Goal: Navigation & Orientation: Find specific page/section

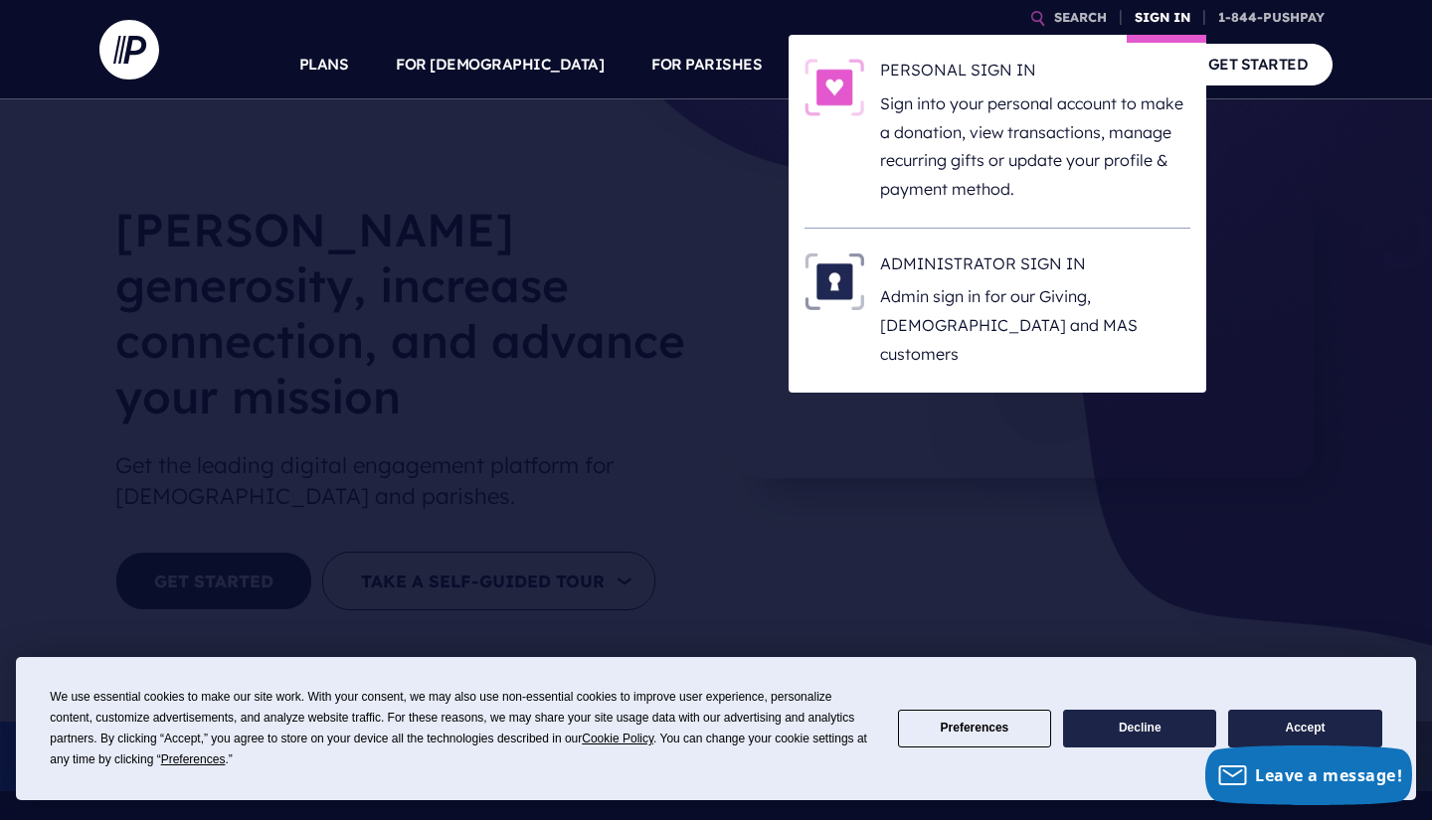
click at [1172, 19] on link "SIGN IN" at bounding box center [1163, 17] width 72 height 35
click at [977, 89] on h6 "PERSONAL SIGN IN" at bounding box center [1035, 74] width 310 height 30
click at [1177, 20] on link "SIGN IN" at bounding box center [1163, 17] width 72 height 35
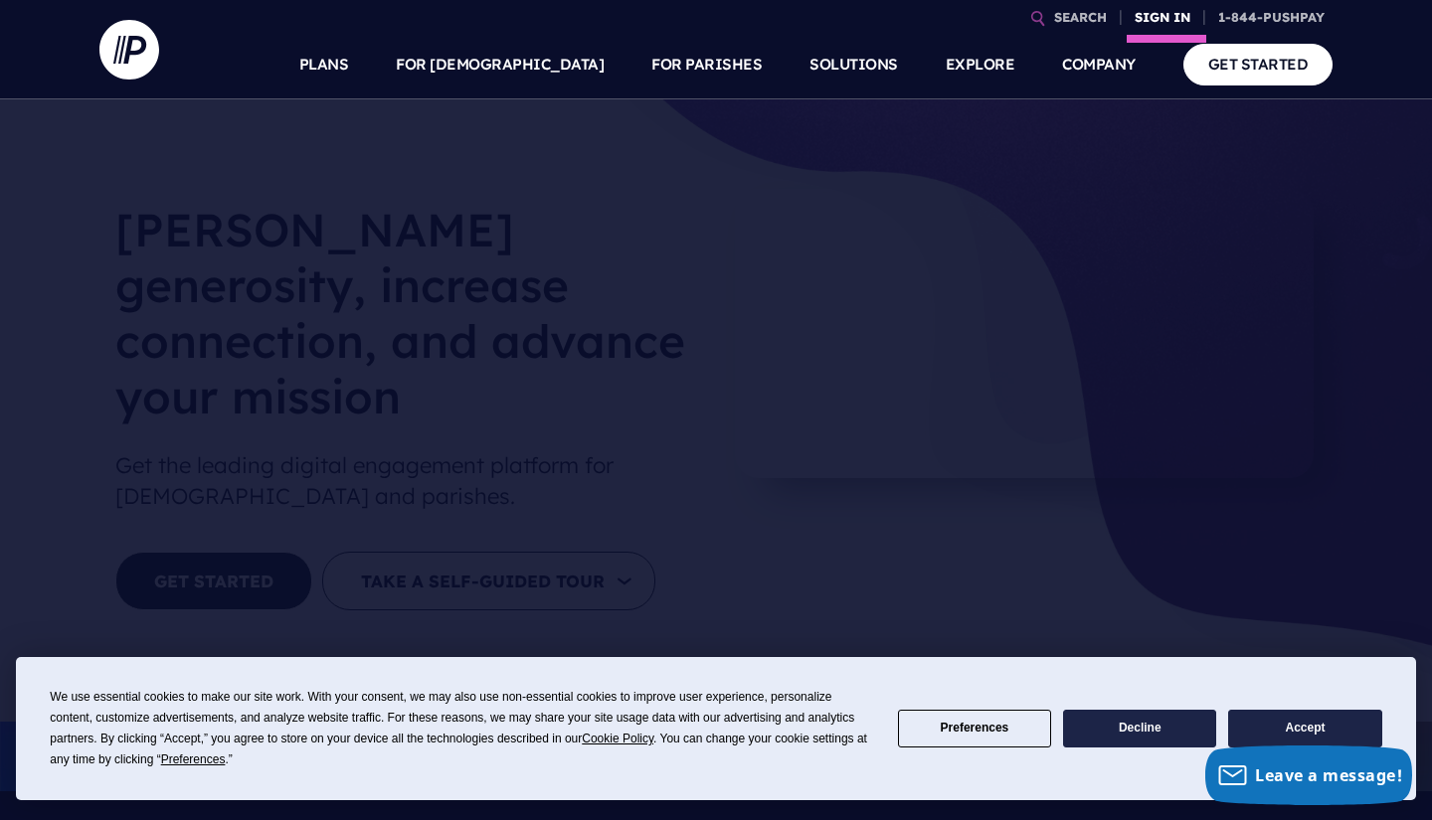
click at [1160, 23] on link "SIGN IN" at bounding box center [1163, 17] width 72 height 35
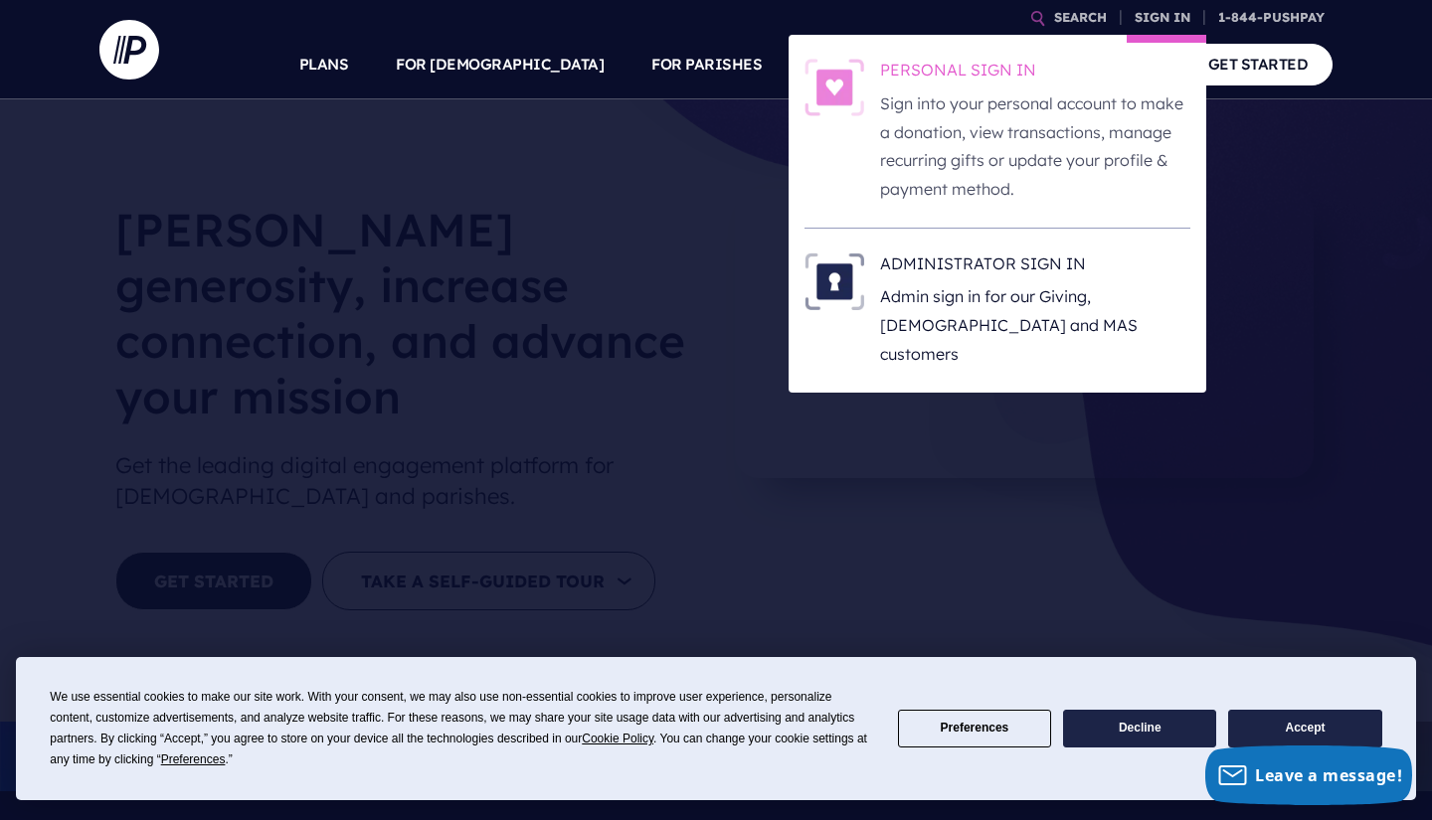
click at [962, 89] on h6 "PERSONAL SIGN IN" at bounding box center [1035, 74] width 310 height 30
click at [1177, 20] on link "SIGN IN" at bounding box center [1163, 17] width 72 height 35
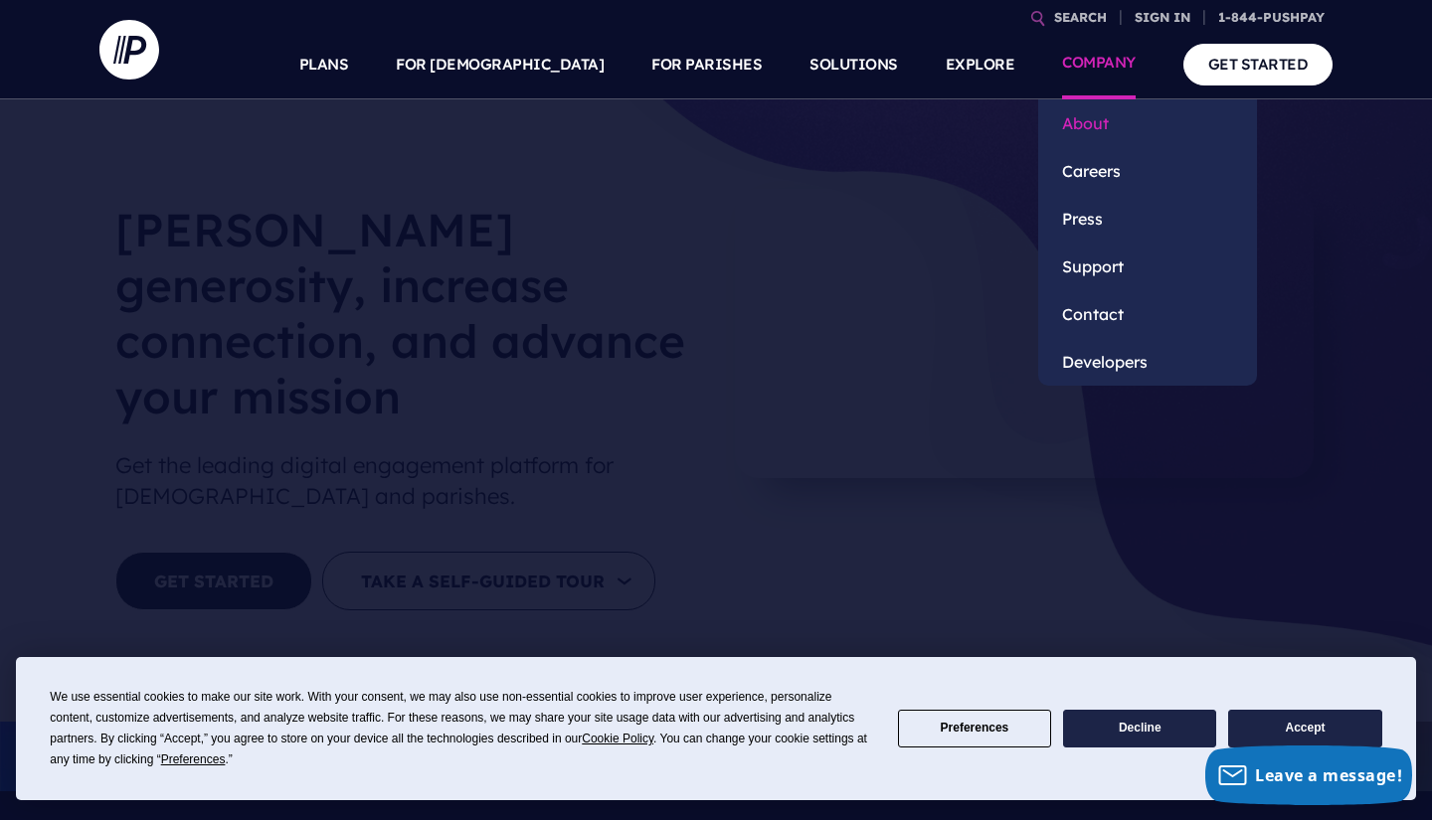
click at [1092, 112] on link "About" at bounding box center [1147, 123] width 219 height 48
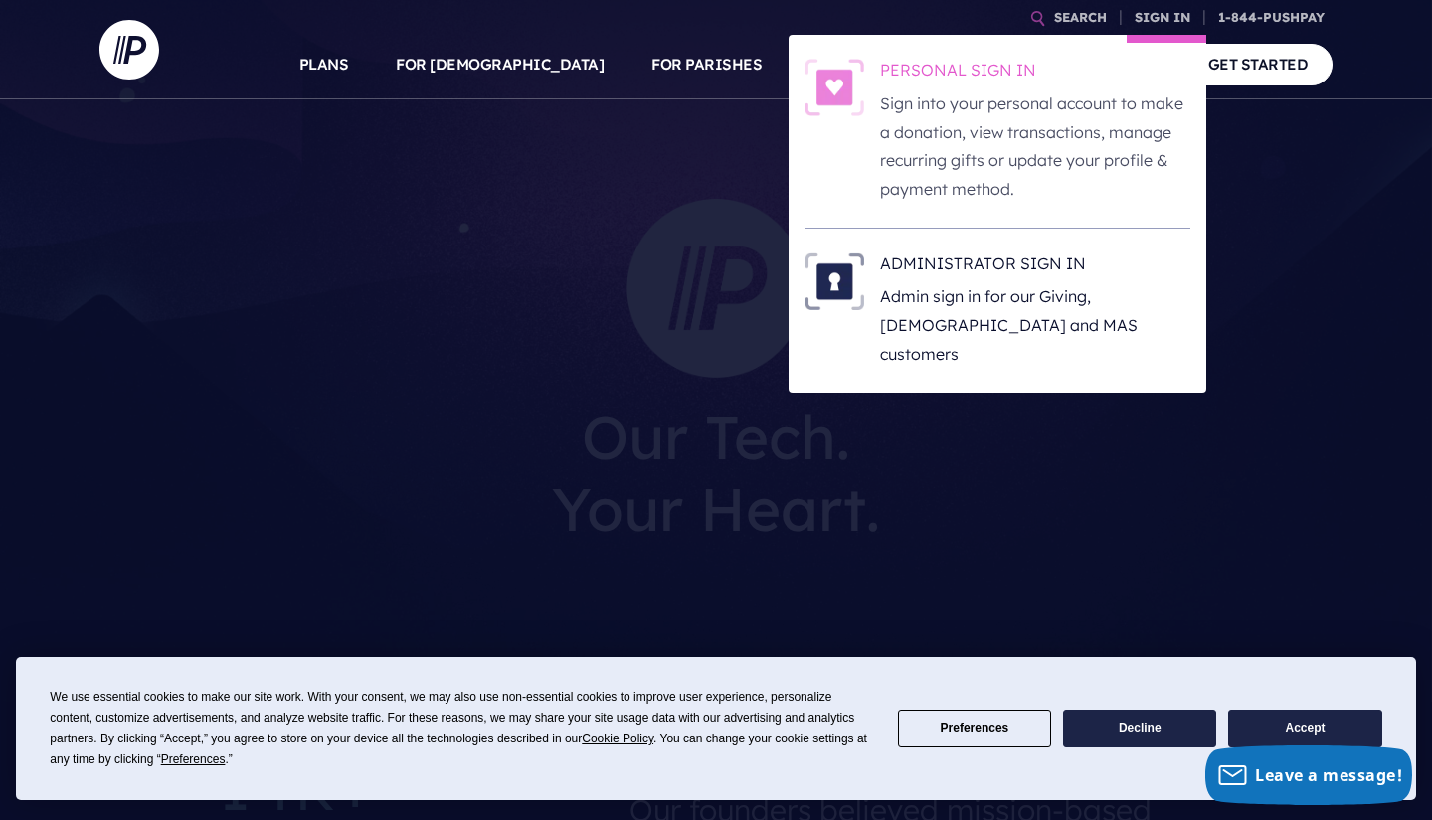
click at [960, 89] on h6 "PERSONAL SIGN IN" at bounding box center [1035, 74] width 310 height 30
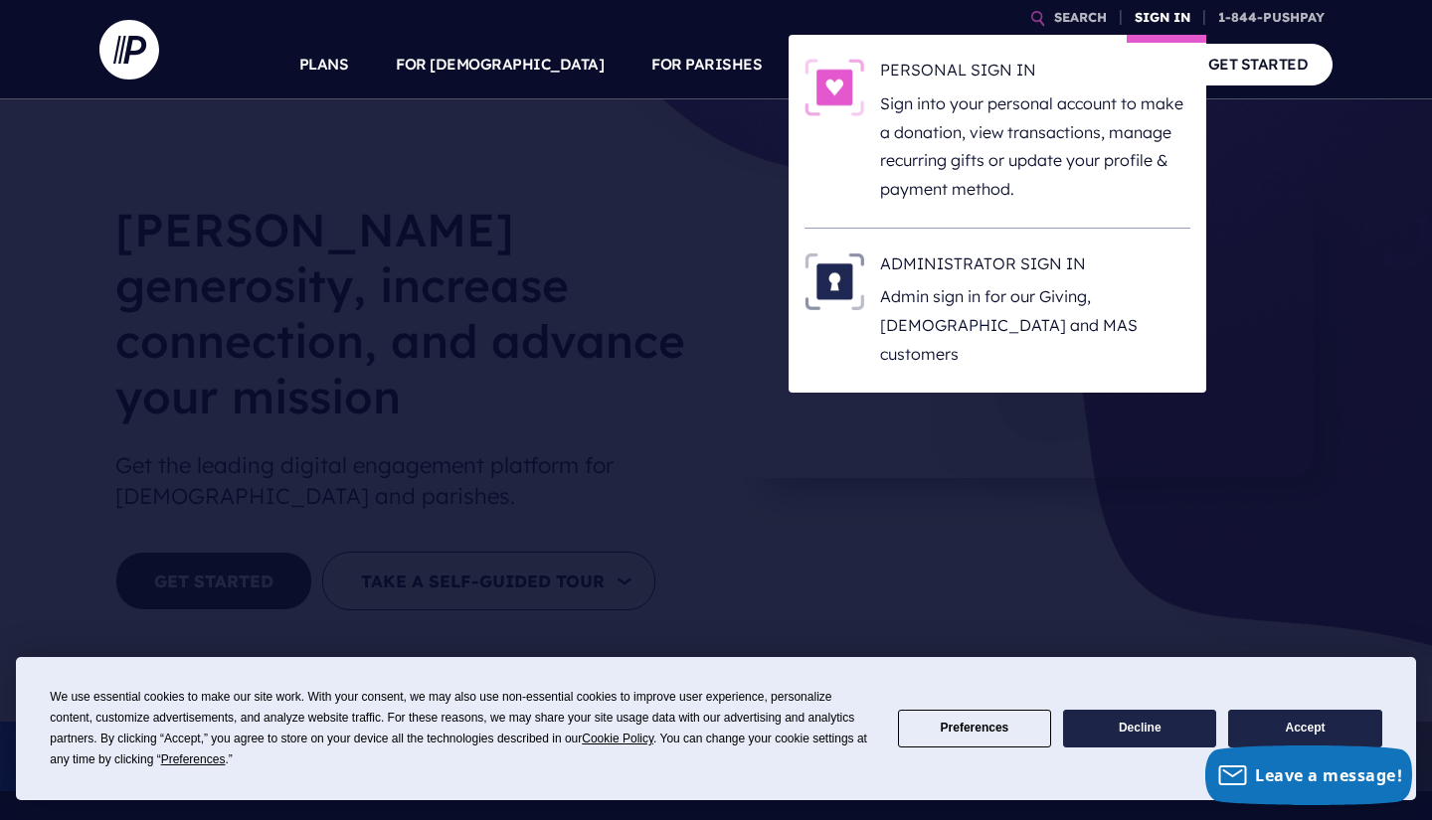
click at [1167, 23] on link "SIGN IN" at bounding box center [1163, 17] width 72 height 35
click at [966, 89] on h6 "PERSONAL SIGN IN" at bounding box center [1035, 74] width 310 height 30
